Goal: Task Accomplishment & Management: Use online tool/utility

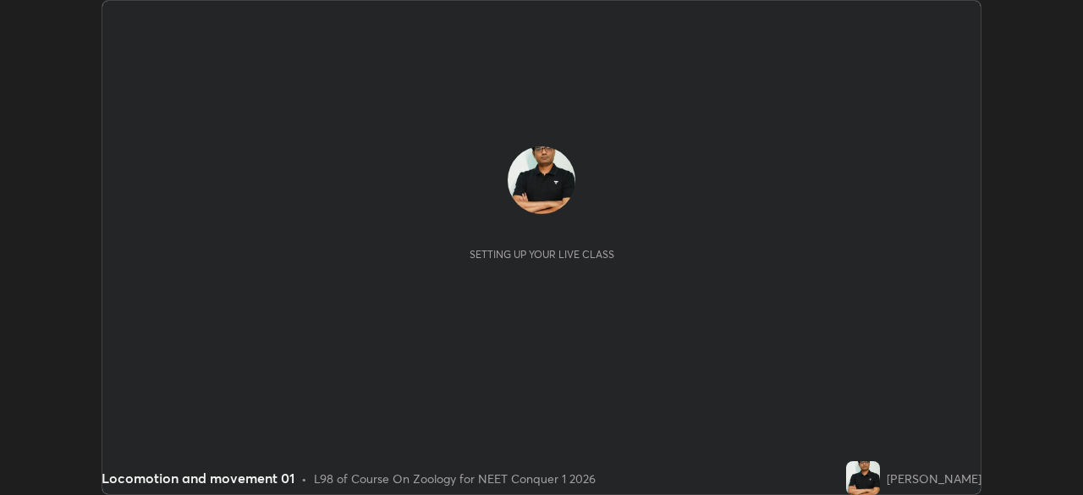
scroll to position [495, 1083]
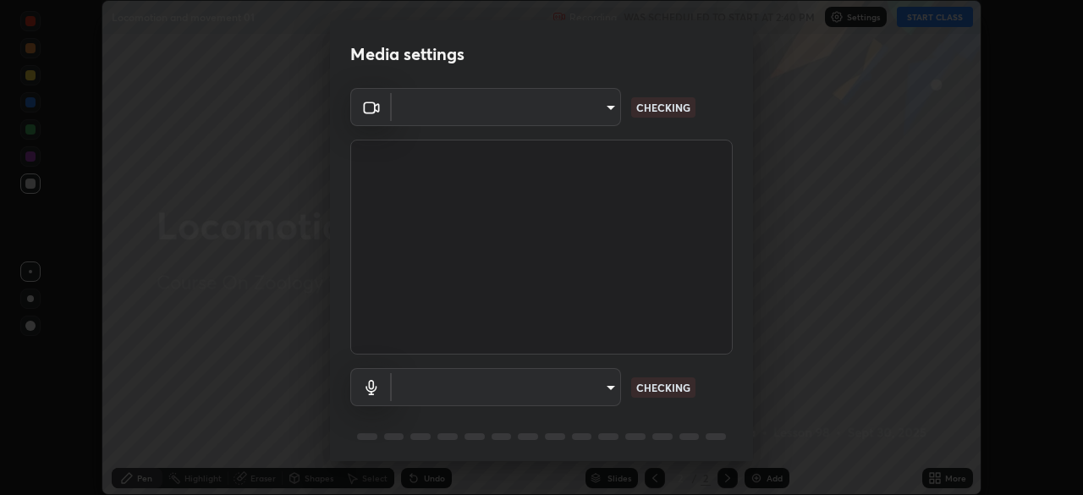
type input "8430282c75c9cf90d073dd2650c69e1562d55ee46f92edd4d0492a031e33ab74"
click at [743, 445] on div "OBS Virtual Camera 8430282c75c9cf90d073dd2650c69e1562d55ee46f92edd4d0492a031e33…" at bounding box center [541, 277] width 423 height 379
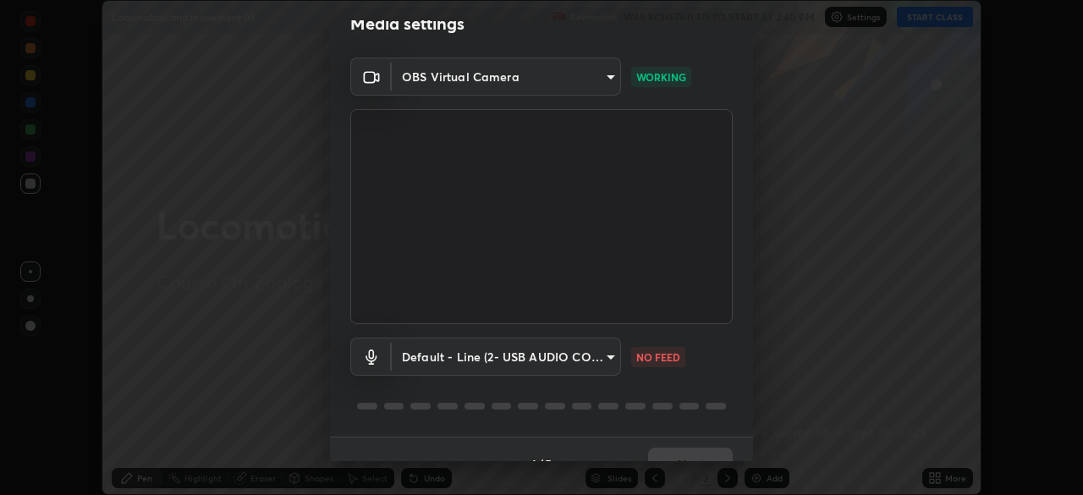
scroll to position [60, 0]
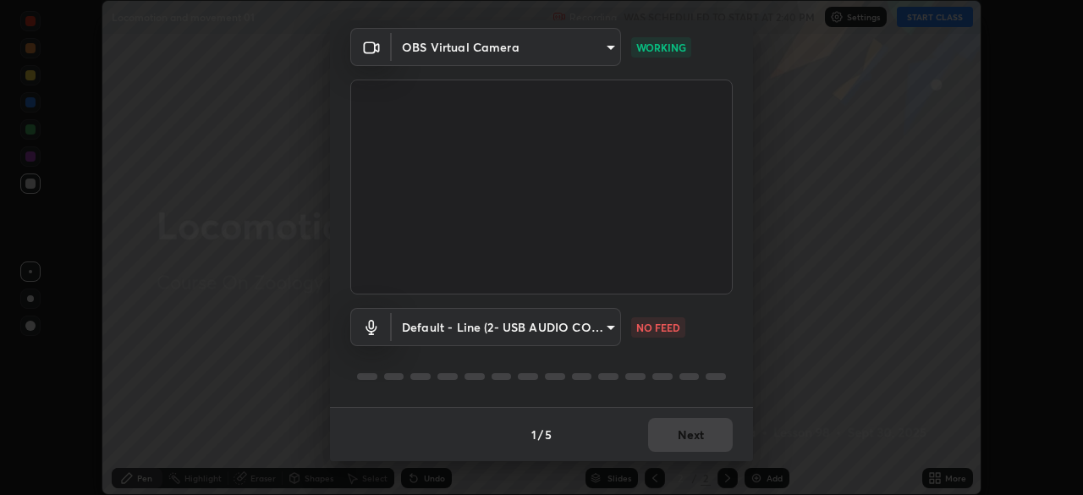
click at [744, 452] on div "1 / 5 Next" at bounding box center [541, 434] width 423 height 54
click at [604, 332] on body "Erase all Locomotion and movement 01 Recording WAS SCHEDULED TO START AT 2:40 P…" at bounding box center [541, 247] width 1083 height 495
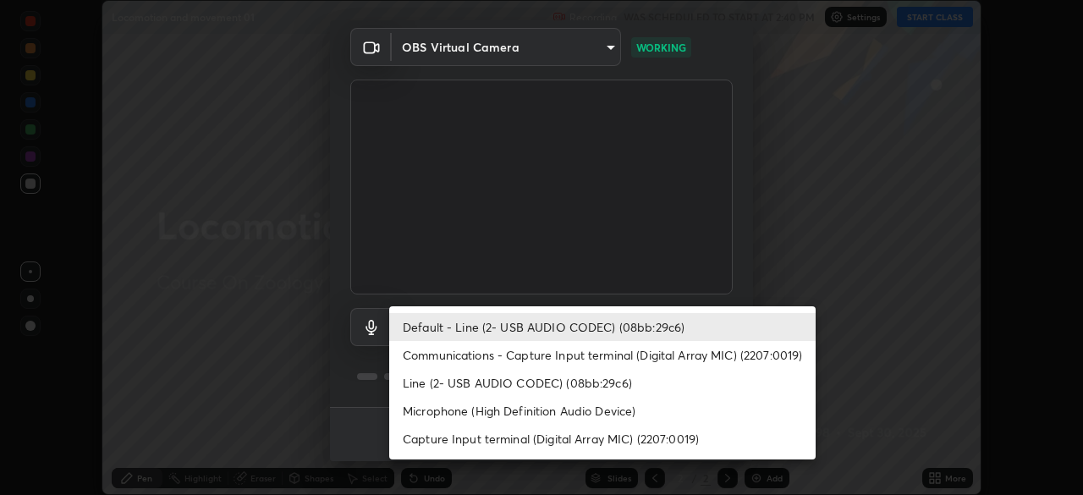
click at [547, 360] on li "Communications - Capture Input terminal (Digital Array MIC) (2207:0019)" at bounding box center [602, 355] width 426 height 28
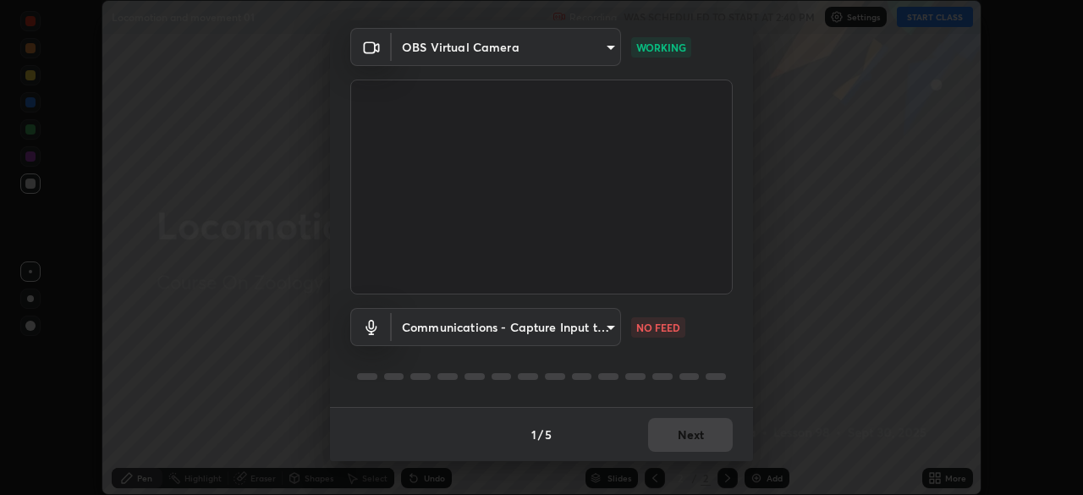
type input "communications"
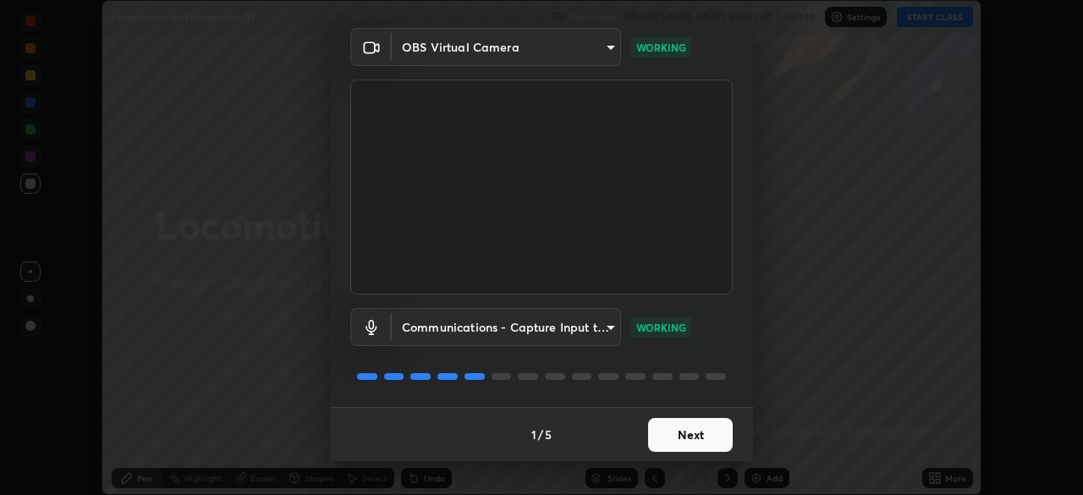
click at [667, 431] on button "Next" at bounding box center [690, 435] width 85 height 34
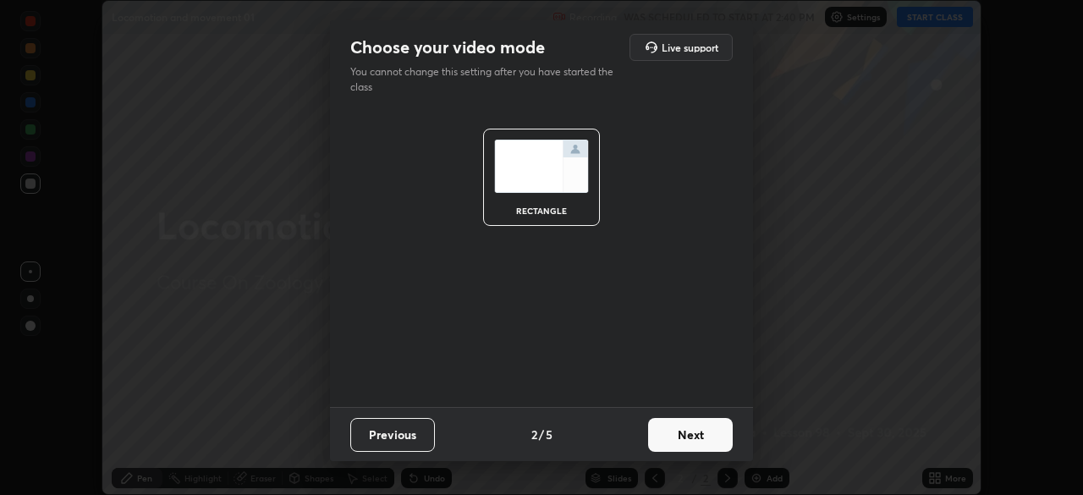
scroll to position [0, 0]
click at [670, 437] on button "Next" at bounding box center [690, 435] width 85 height 34
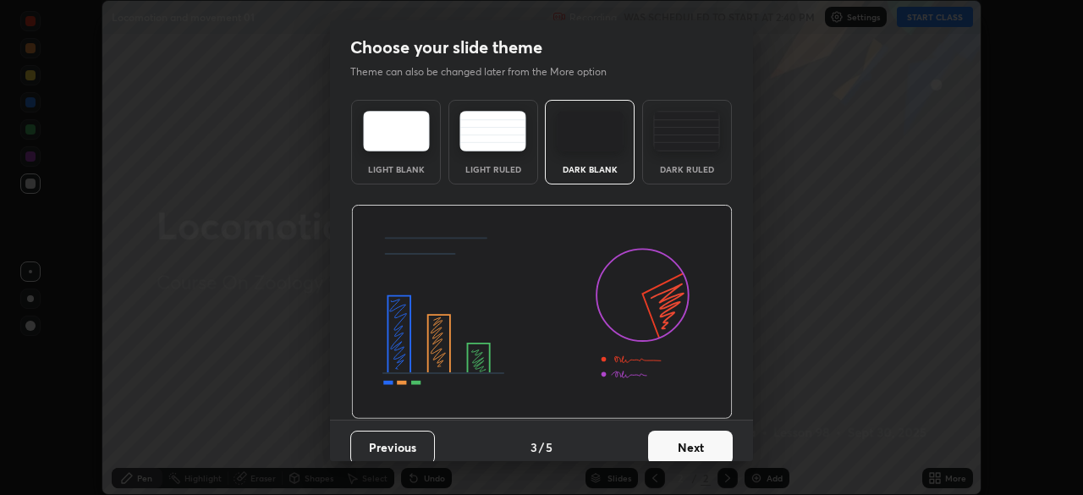
click at [678, 446] on button "Next" at bounding box center [690, 447] width 85 height 34
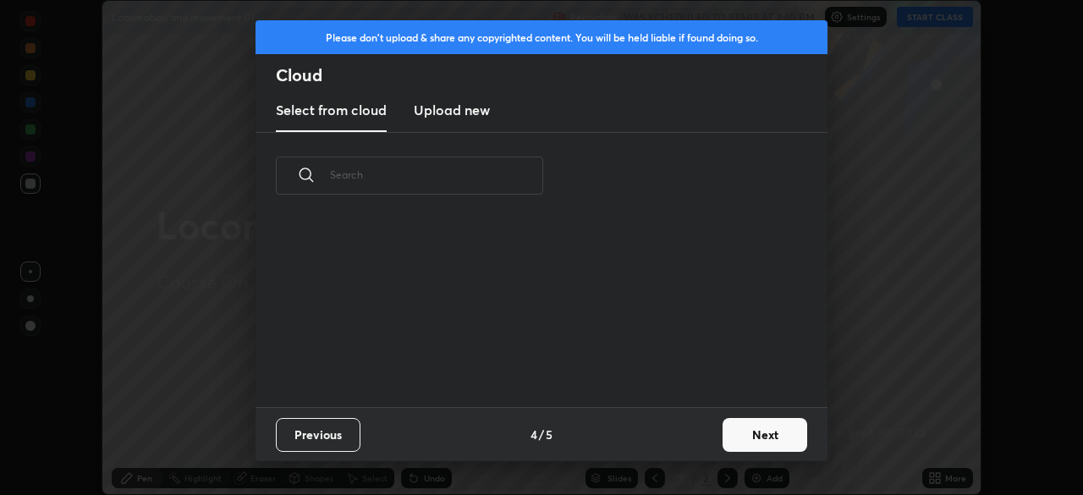
scroll to position [188, 543]
click at [726, 436] on button "Next" at bounding box center [764, 435] width 85 height 34
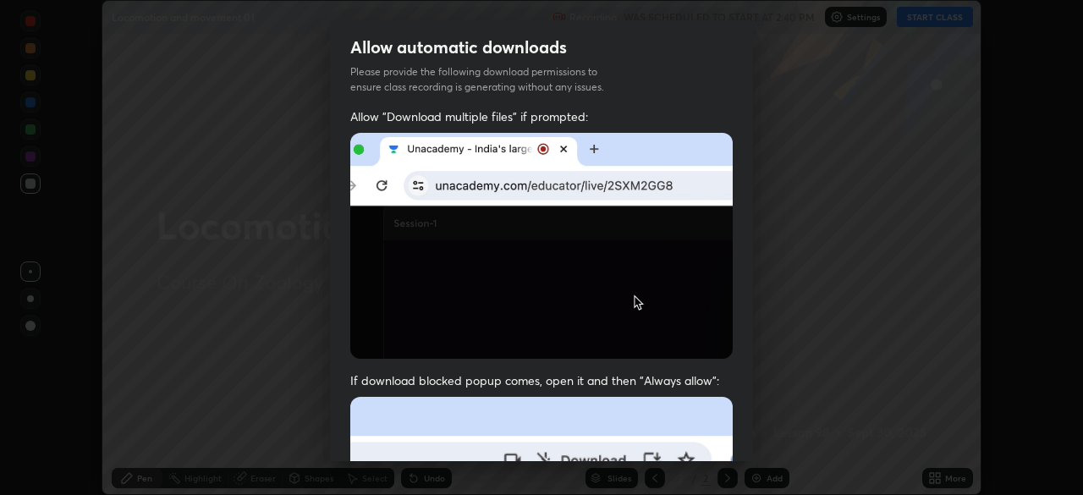
click at [732, 462] on div "Allow automatic downloads Please provide the following download permissions to …" at bounding box center [541, 247] width 1083 height 495
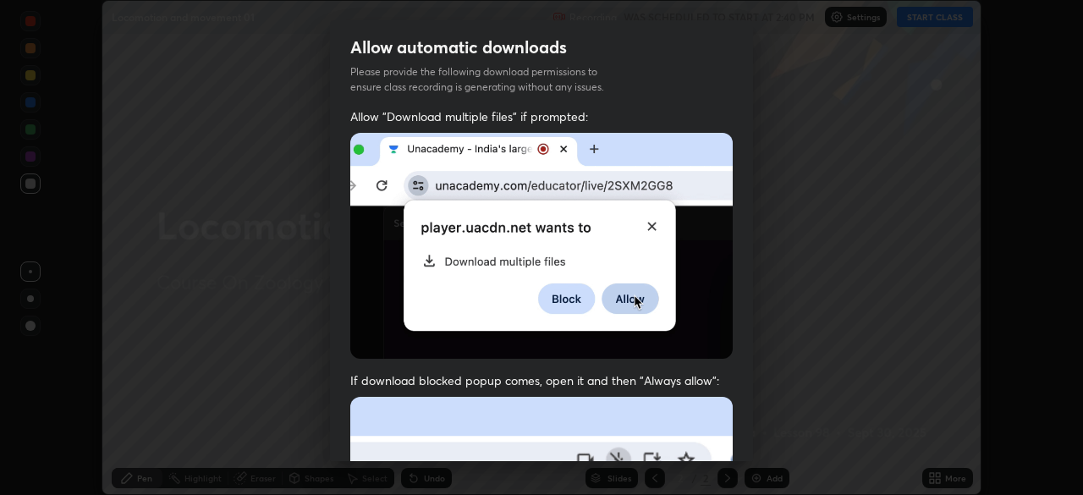
click at [732, 462] on div "Allow automatic downloads Please provide the following download permissions to …" at bounding box center [541, 247] width 1083 height 495
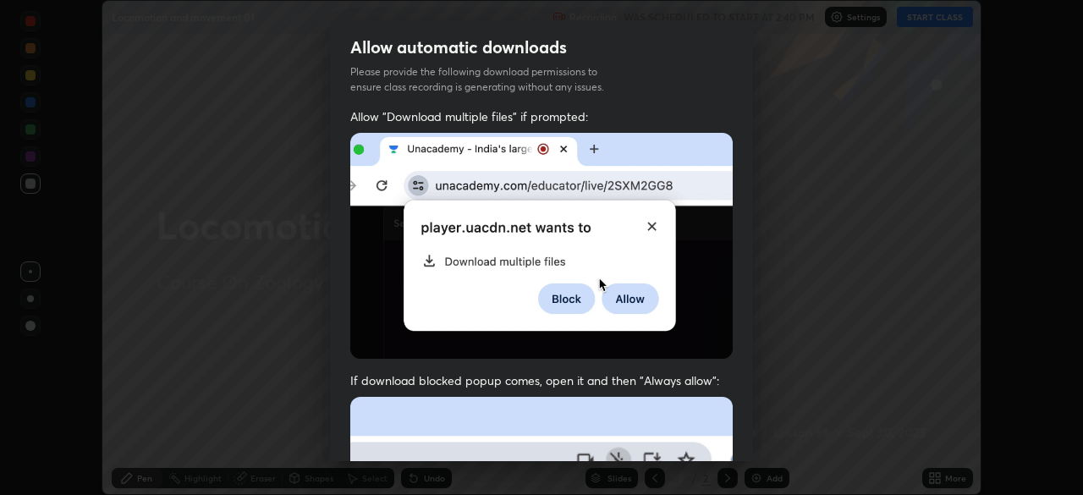
click at [733, 449] on div "Allow "Download multiple files" if prompted: If download blocked popup comes, o…" at bounding box center [541, 464] width 423 height 712
click at [742, 447] on div "Allow "Download multiple files" if prompted: If download blocked popup comes, o…" at bounding box center [541, 464] width 423 height 712
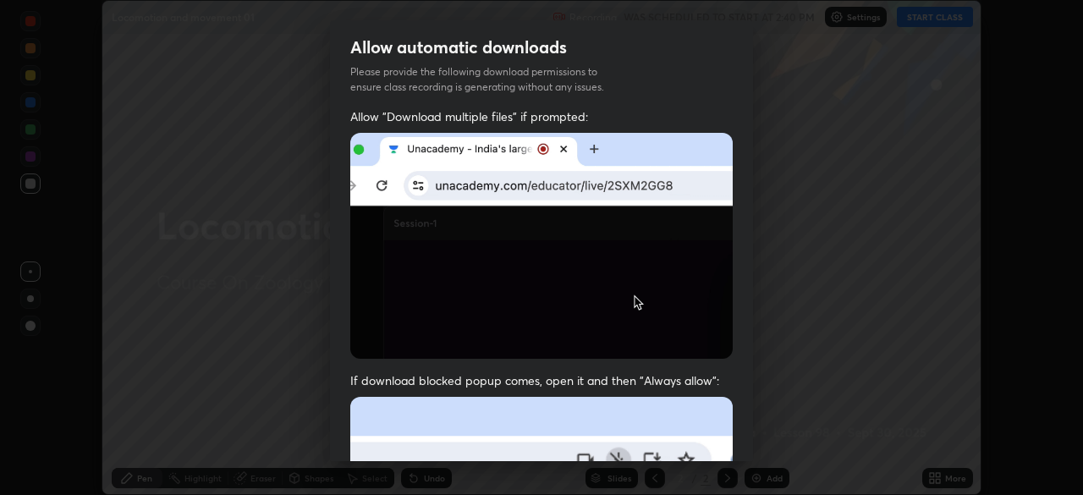
click at [741, 449] on div "Allow "Download multiple files" if prompted: If download blocked popup comes, o…" at bounding box center [541, 464] width 423 height 712
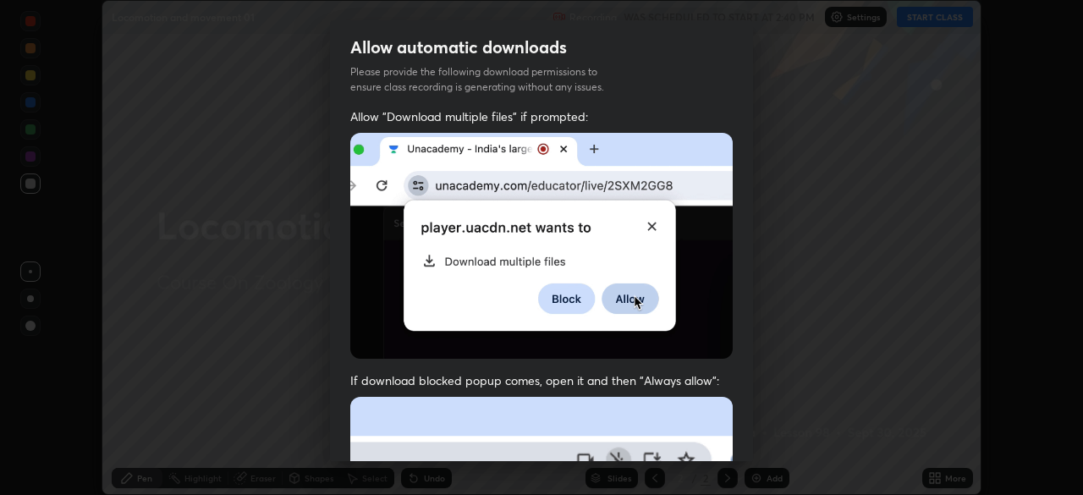
click at [743, 447] on div "Allow "Download multiple files" if prompted: If download blocked popup comes, o…" at bounding box center [541, 464] width 423 height 712
click at [743, 438] on div "Allow "Download multiple files" if prompted: If download blocked popup comes, o…" at bounding box center [541, 464] width 423 height 712
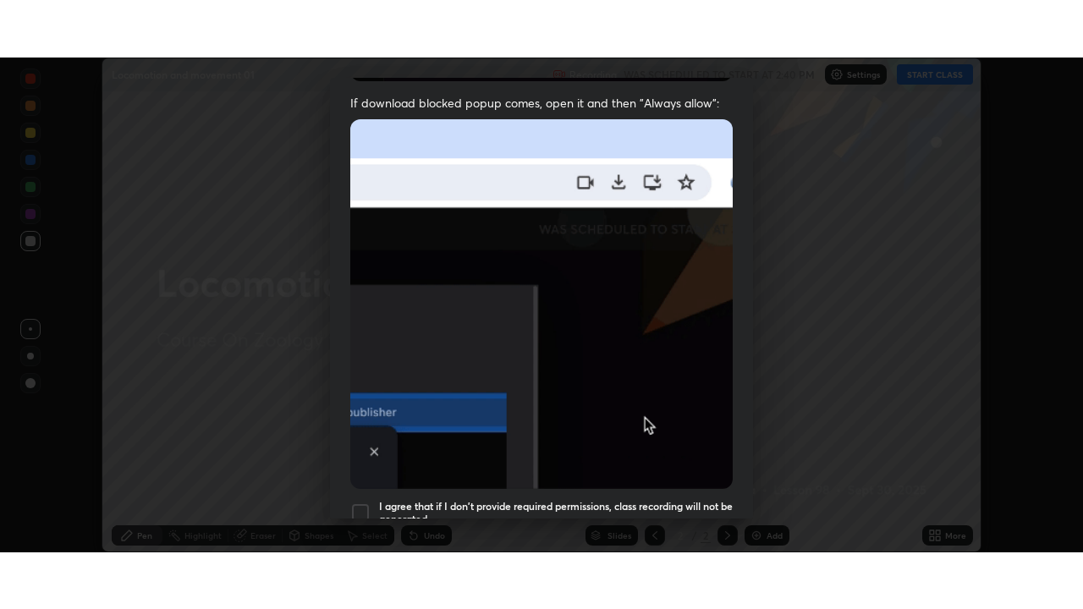
scroll to position [405, 0]
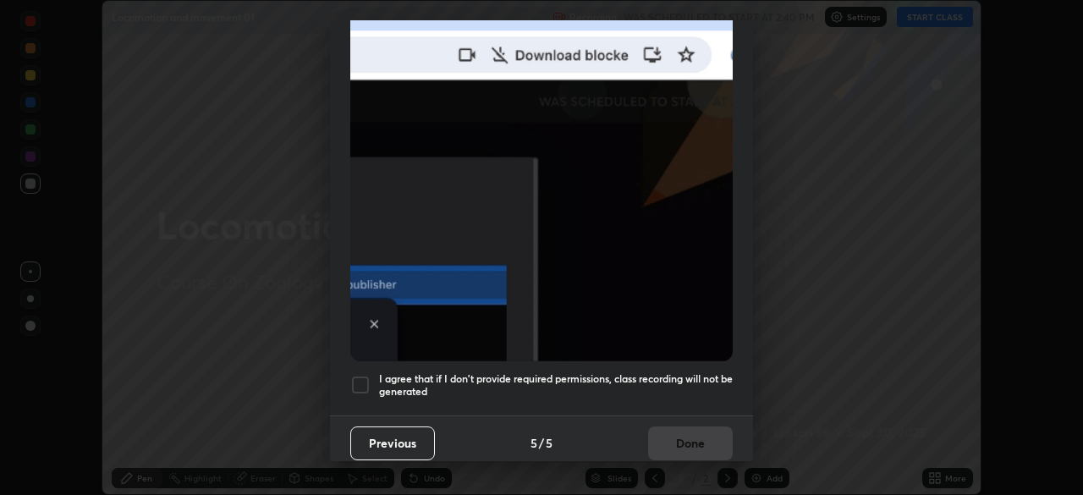
click at [356, 380] on div at bounding box center [360, 385] width 20 height 20
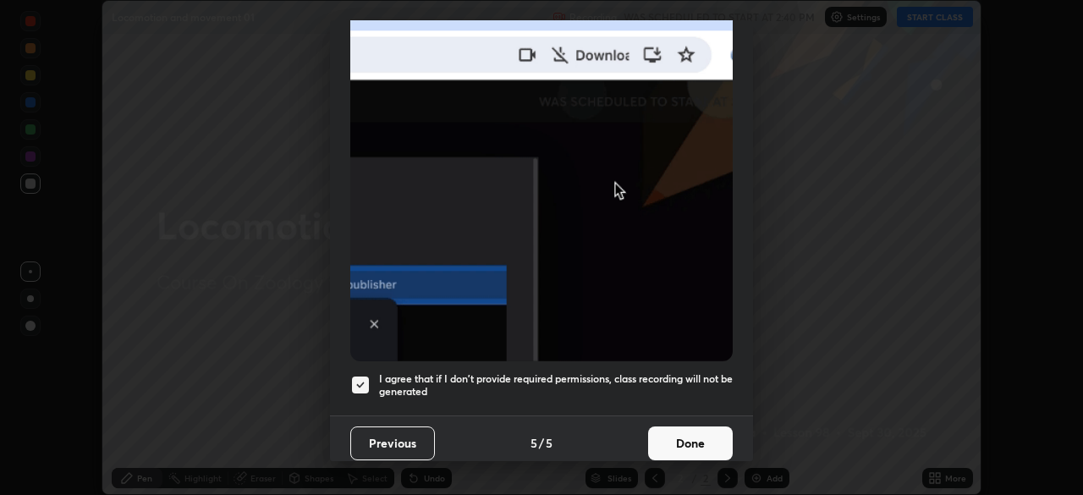
click at [658, 432] on button "Done" at bounding box center [690, 443] width 85 height 34
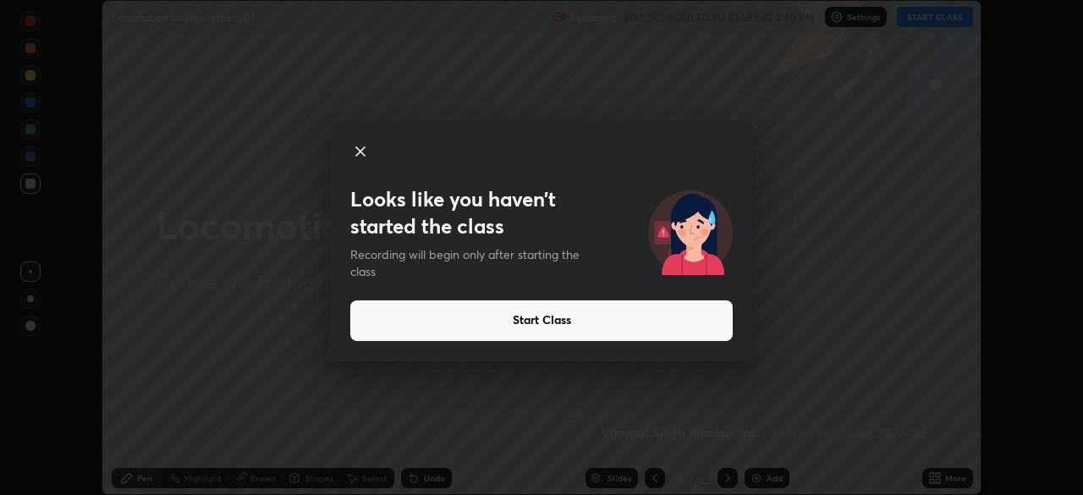
click at [372, 316] on button "Start Class" at bounding box center [541, 320] width 382 height 41
click at [384, 331] on button "Start Class" at bounding box center [541, 320] width 382 height 41
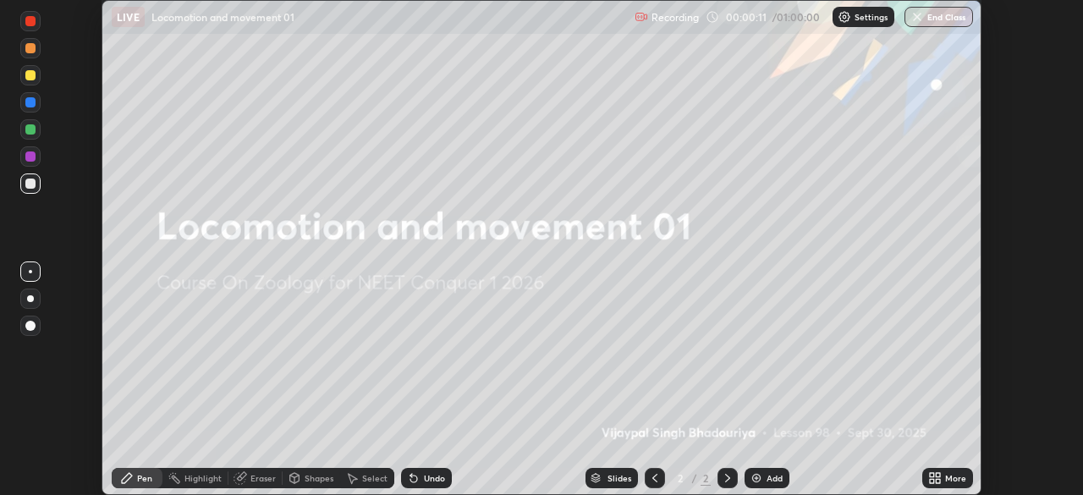
click at [931, 479] on icon at bounding box center [931, 481] width 4 height 4
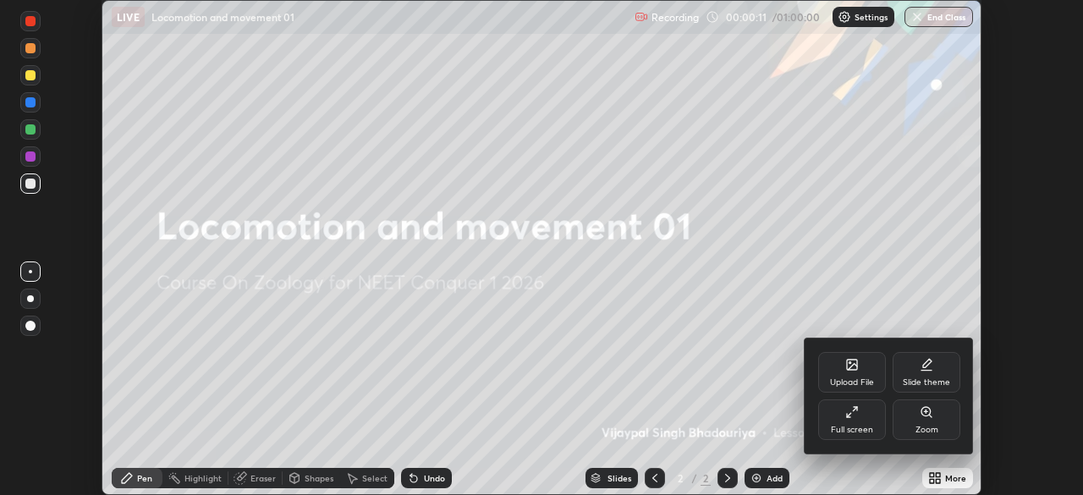
click at [847, 424] on div "Full screen" at bounding box center [852, 419] width 68 height 41
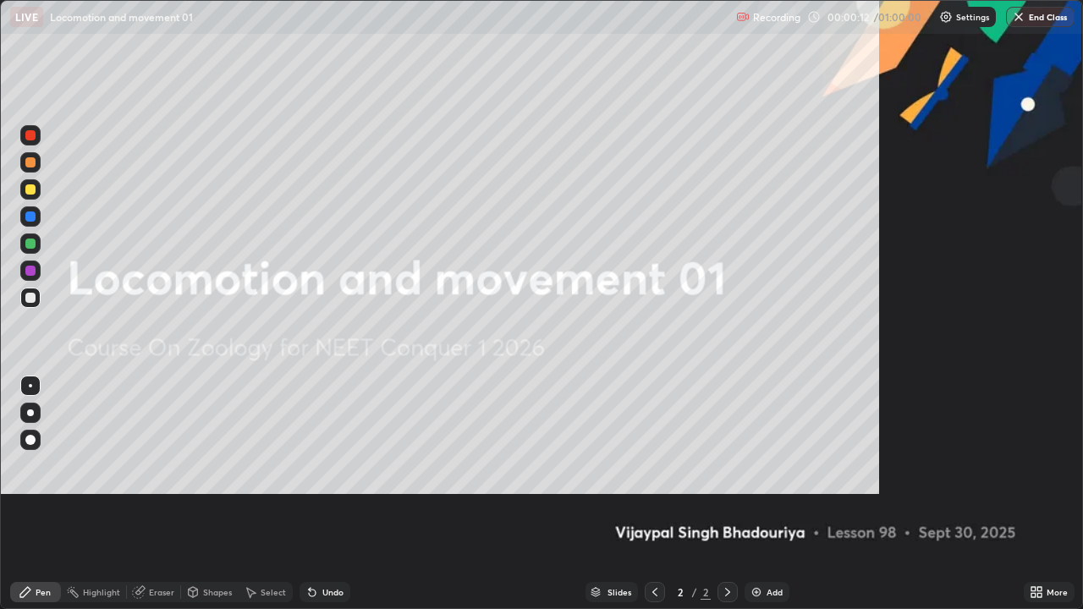
scroll to position [609, 1083]
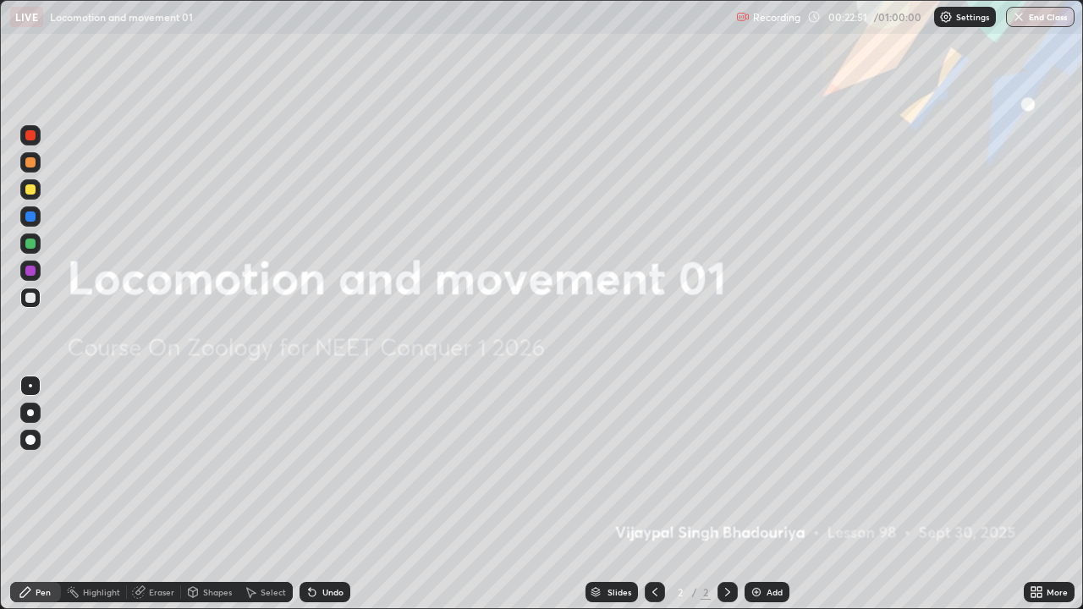
click at [759, 494] on img at bounding box center [756, 592] width 14 height 14
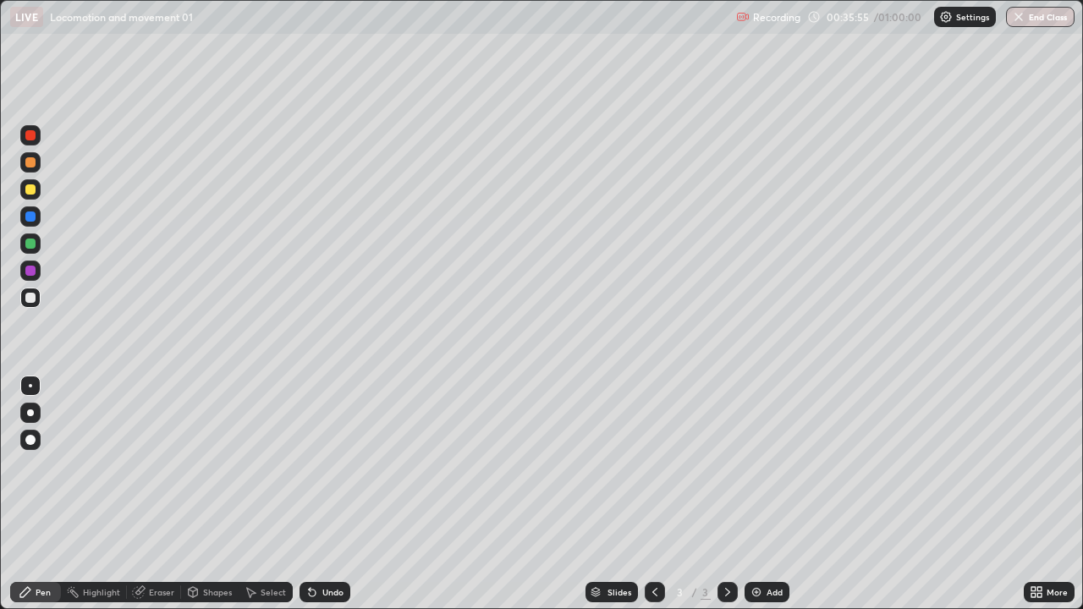
click at [37, 140] on div at bounding box center [30, 135] width 20 height 20
click at [31, 196] on div at bounding box center [30, 189] width 20 height 20
click at [158, 494] on div "Eraser" at bounding box center [161, 592] width 25 height 8
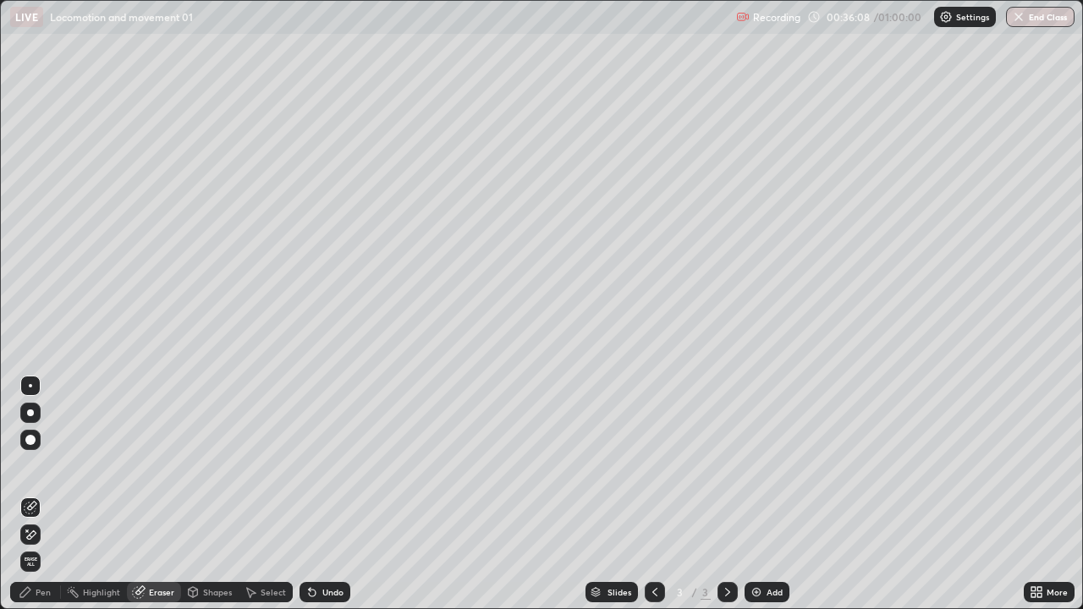
click at [36, 494] on div "Pen" at bounding box center [43, 592] width 15 height 8
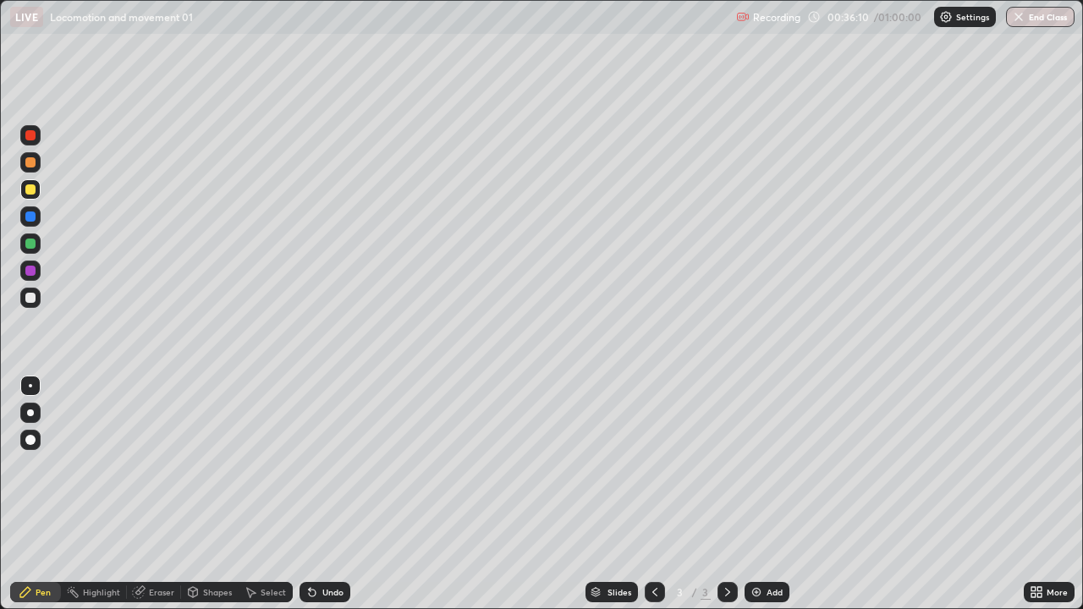
click at [328, 494] on div "Undo" at bounding box center [332, 592] width 21 height 8
click at [330, 494] on div "Undo" at bounding box center [324, 592] width 51 height 20
click at [29, 301] on div at bounding box center [30, 298] width 10 height 10
click at [756, 494] on img at bounding box center [756, 592] width 14 height 14
click at [163, 494] on div "Eraser" at bounding box center [161, 592] width 25 height 8
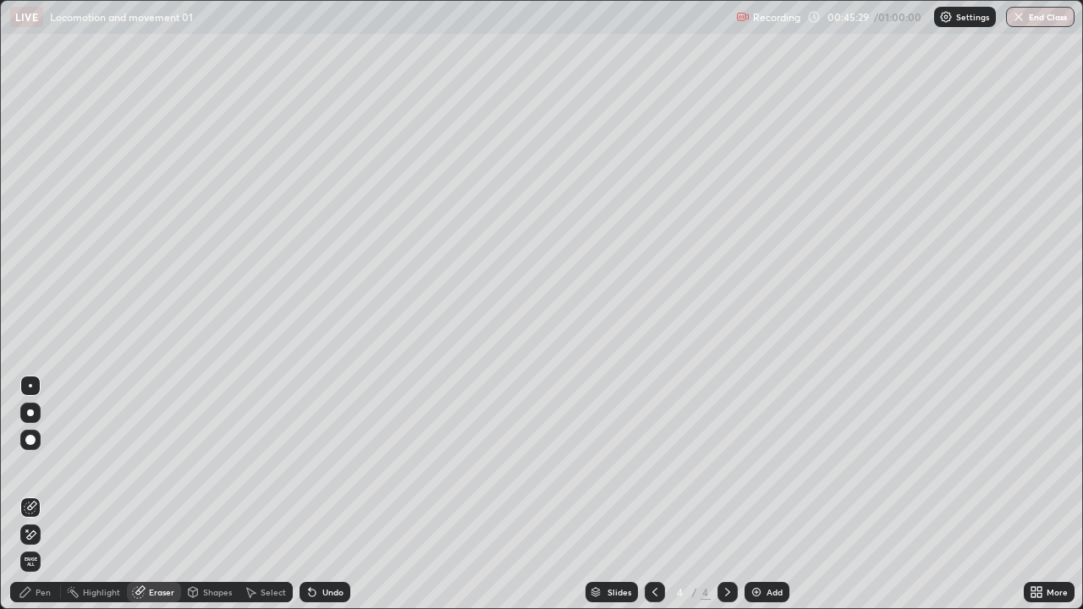
click at [46, 494] on div "Pen" at bounding box center [43, 592] width 15 height 8
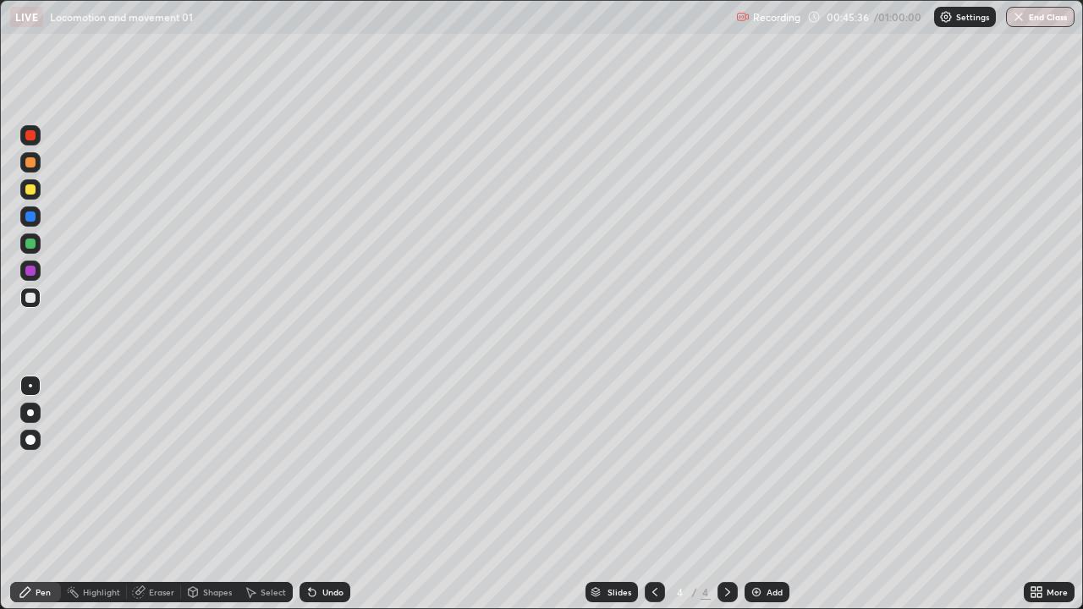
click at [161, 494] on div "Eraser" at bounding box center [161, 592] width 25 height 8
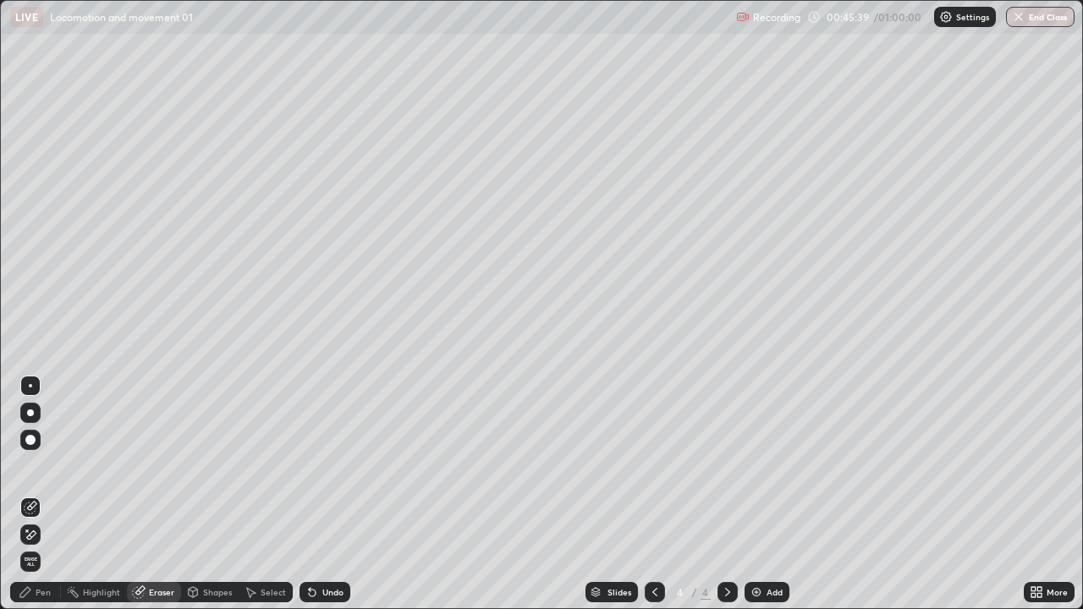
click at [43, 494] on div "Pen" at bounding box center [43, 592] width 15 height 8
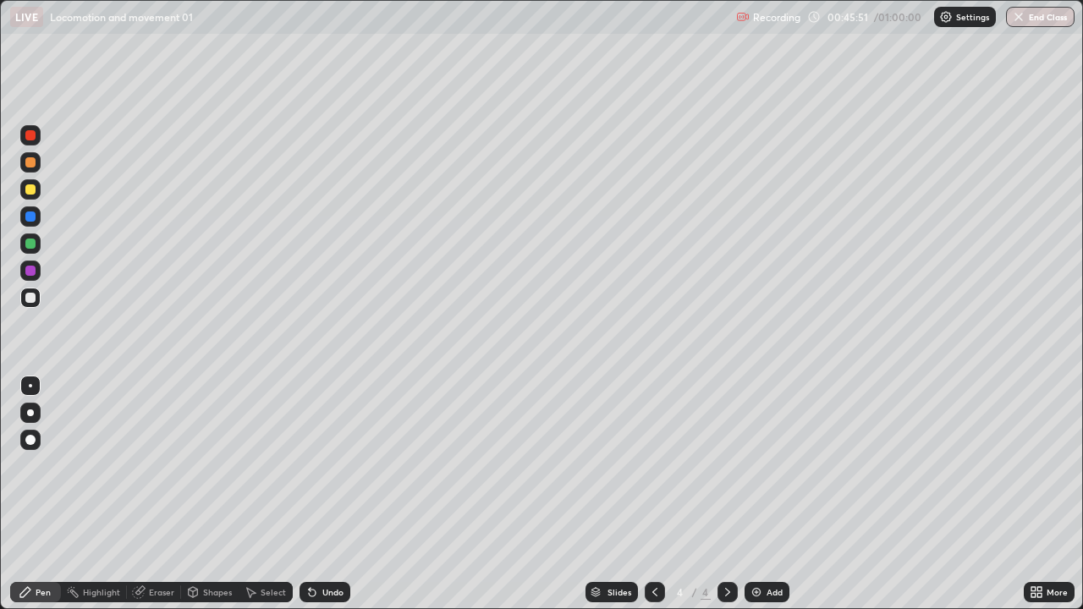
click at [31, 189] on div at bounding box center [30, 189] width 10 height 10
click at [30, 299] on div at bounding box center [30, 298] width 10 height 10
click at [32, 184] on div at bounding box center [30, 189] width 10 height 10
click at [327, 494] on div "Undo" at bounding box center [332, 592] width 21 height 8
click at [32, 270] on div at bounding box center [30, 271] width 10 height 10
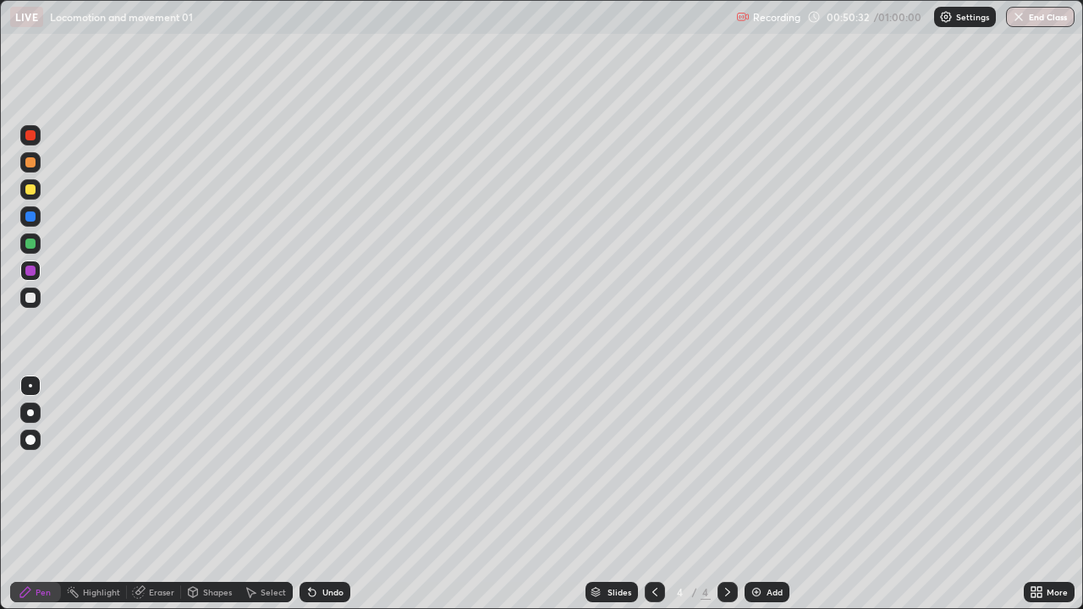
click at [161, 494] on div "Eraser" at bounding box center [161, 592] width 25 height 8
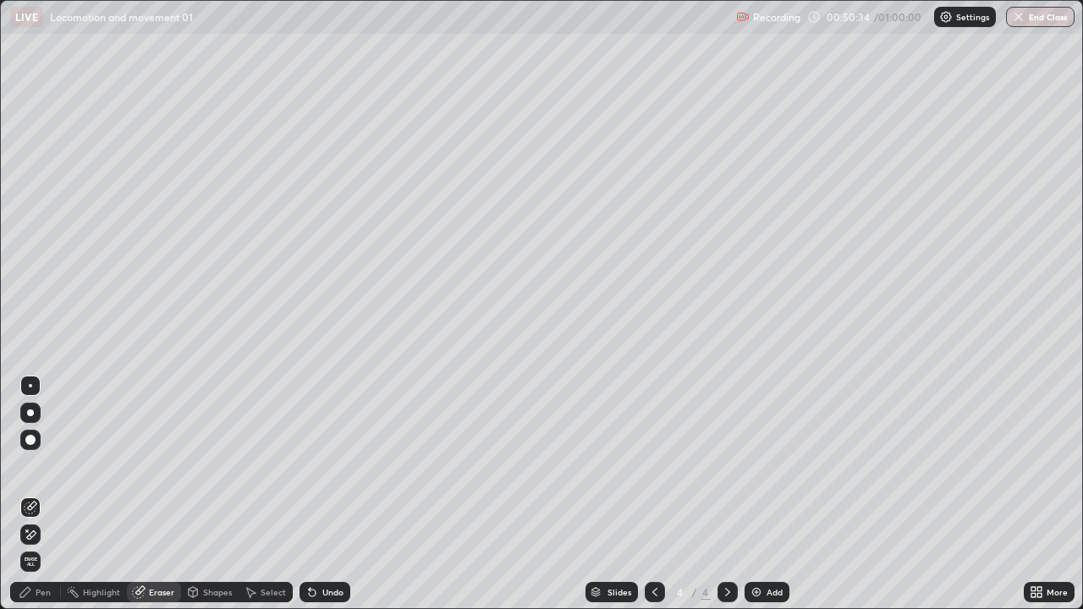
click at [36, 494] on div "Pen" at bounding box center [43, 592] width 15 height 8
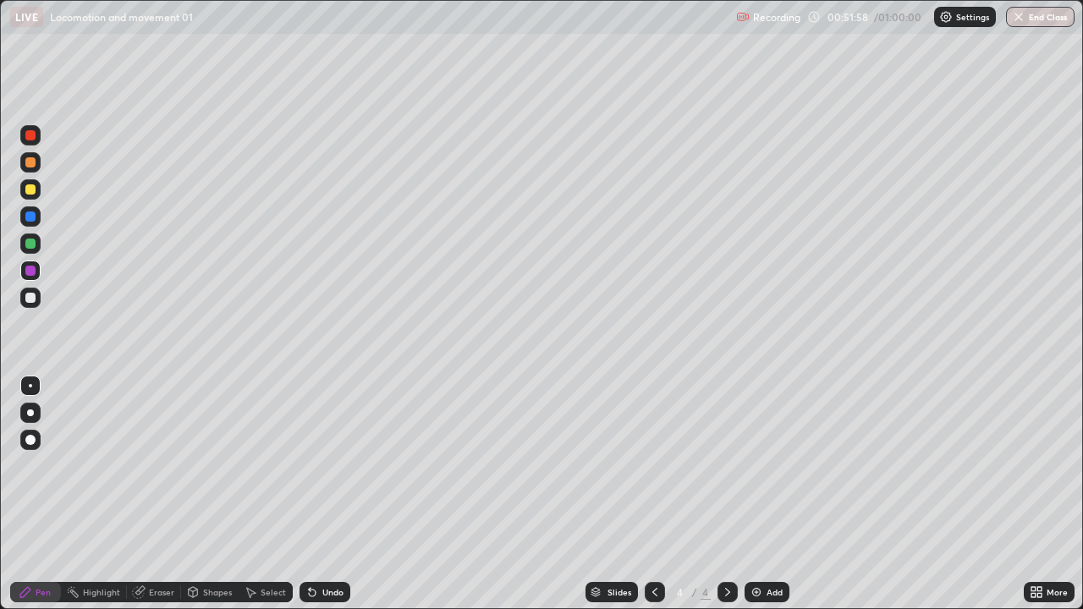
click at [1029, 17] on button "End Class" at bounding box center [1040, 17] width 69 height 20
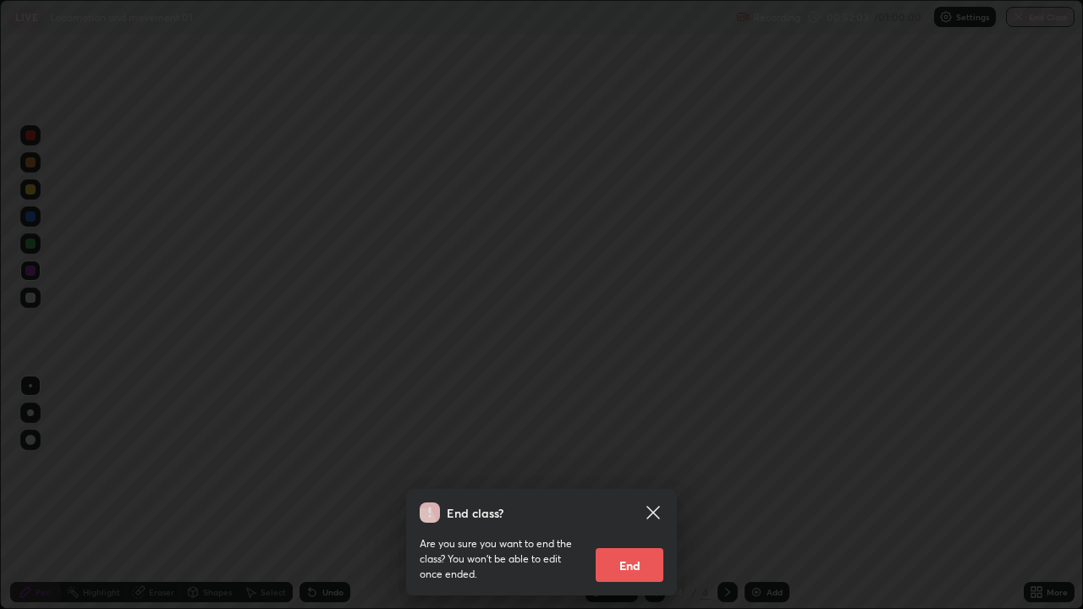
click at [646, 494] on icon at bounding box center [653, 512] width 20 height 20
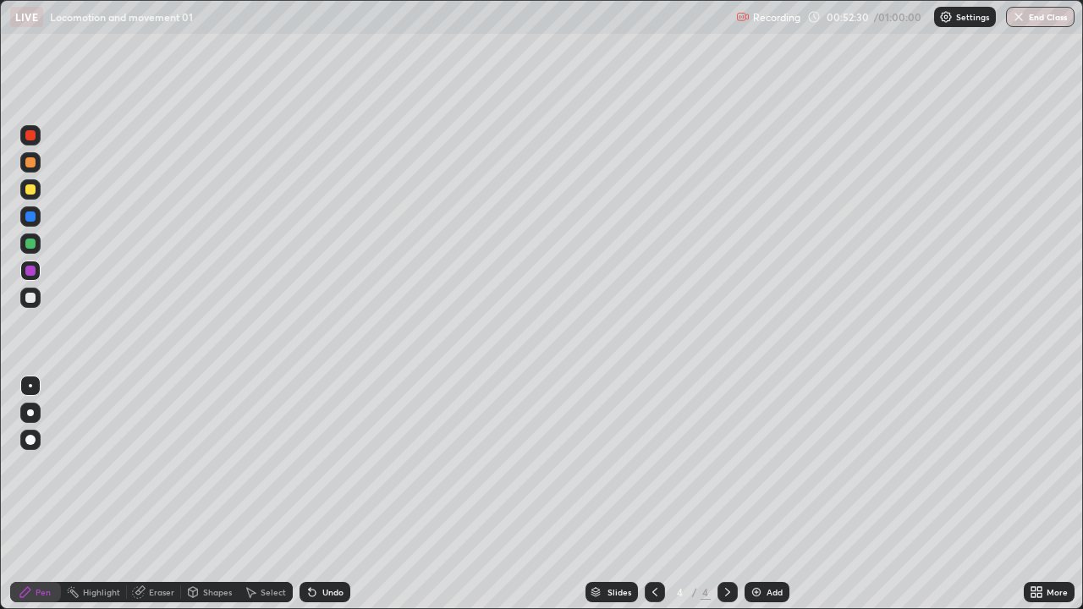
click at [1033, 26] on button "End Class" at bounding box center [1040, 17] width 69 height 20
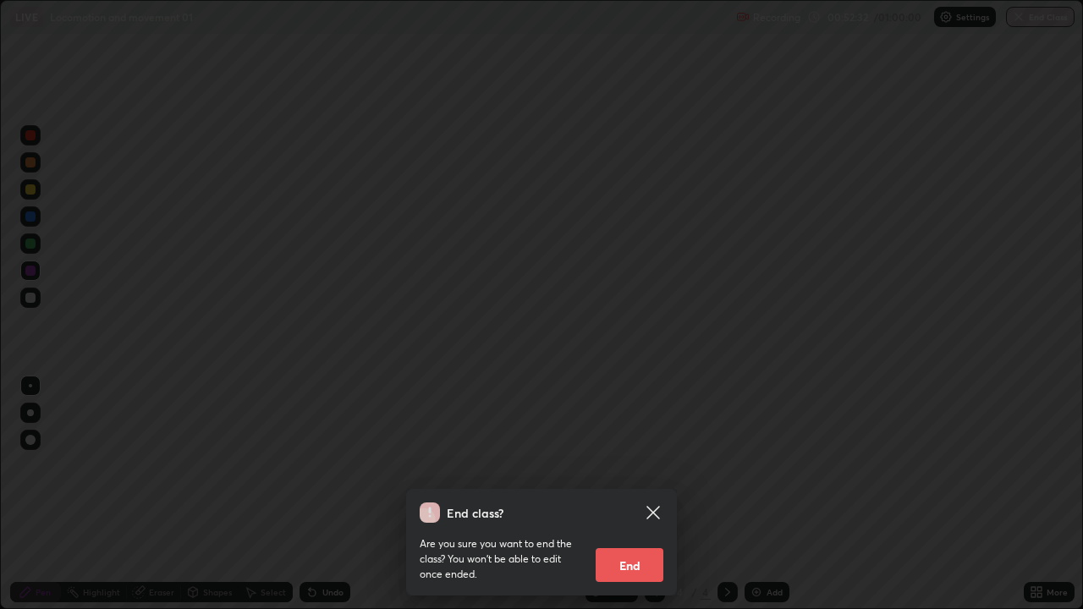
click at [622, 494] on button "End" at bounding box center [629, 565] width 68 height 34
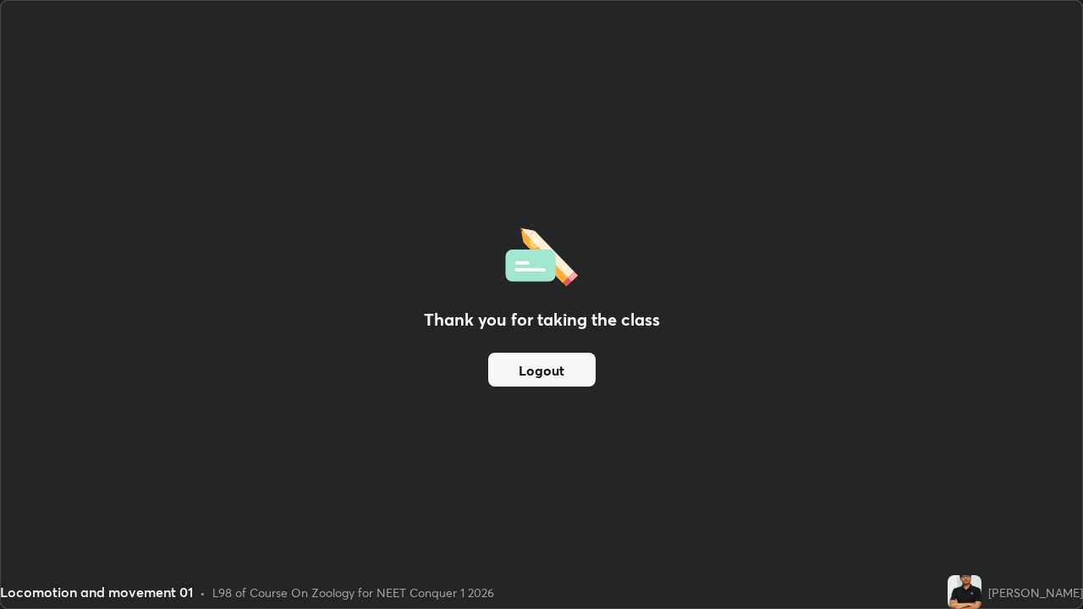
click at [543, 376] on button "Logout" at bounding box center [541, 370] width 107 height 34
